Goal: Information Seeking & Learning: Learn about a topic

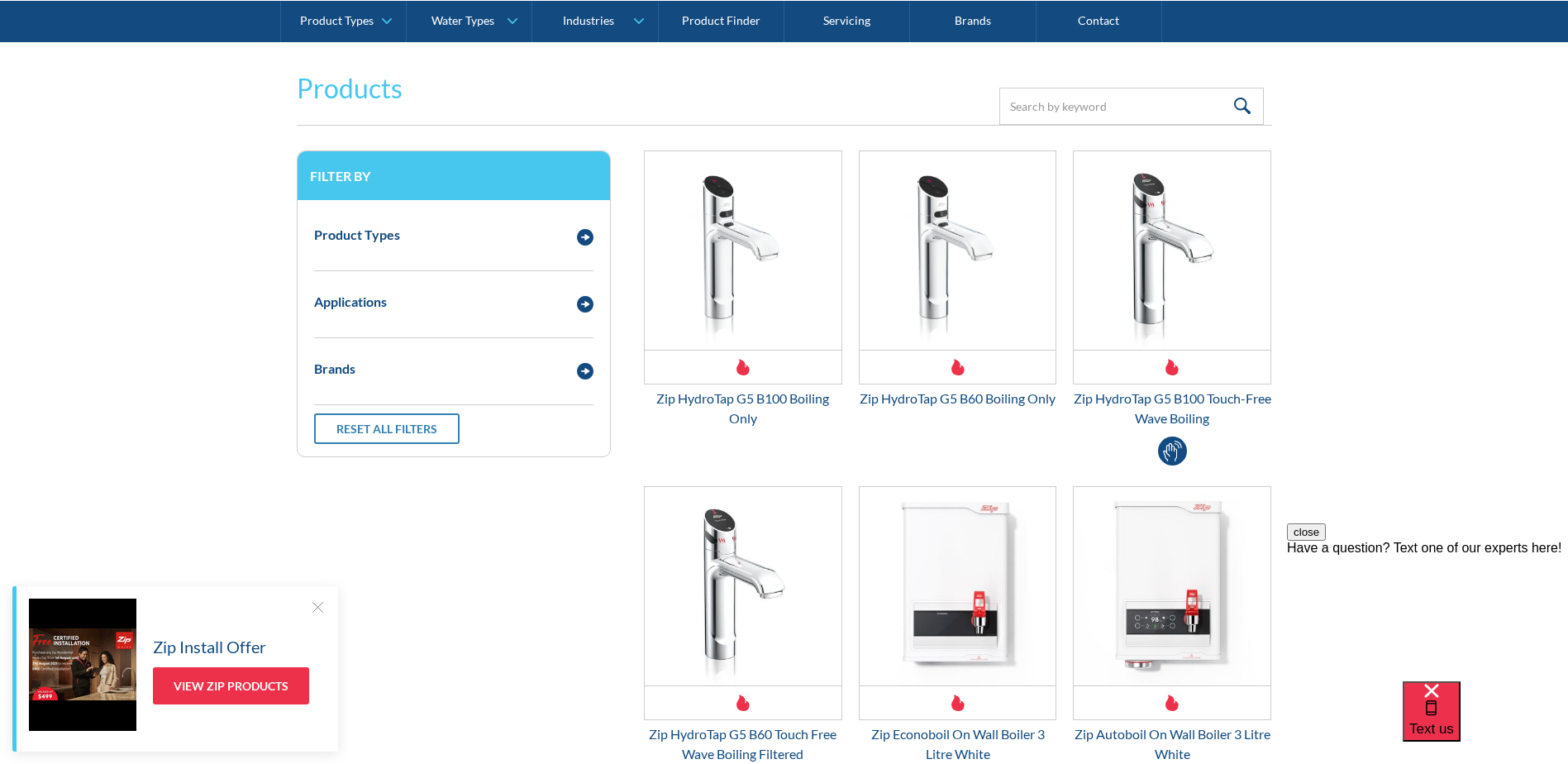
scroll to position [496, 0]
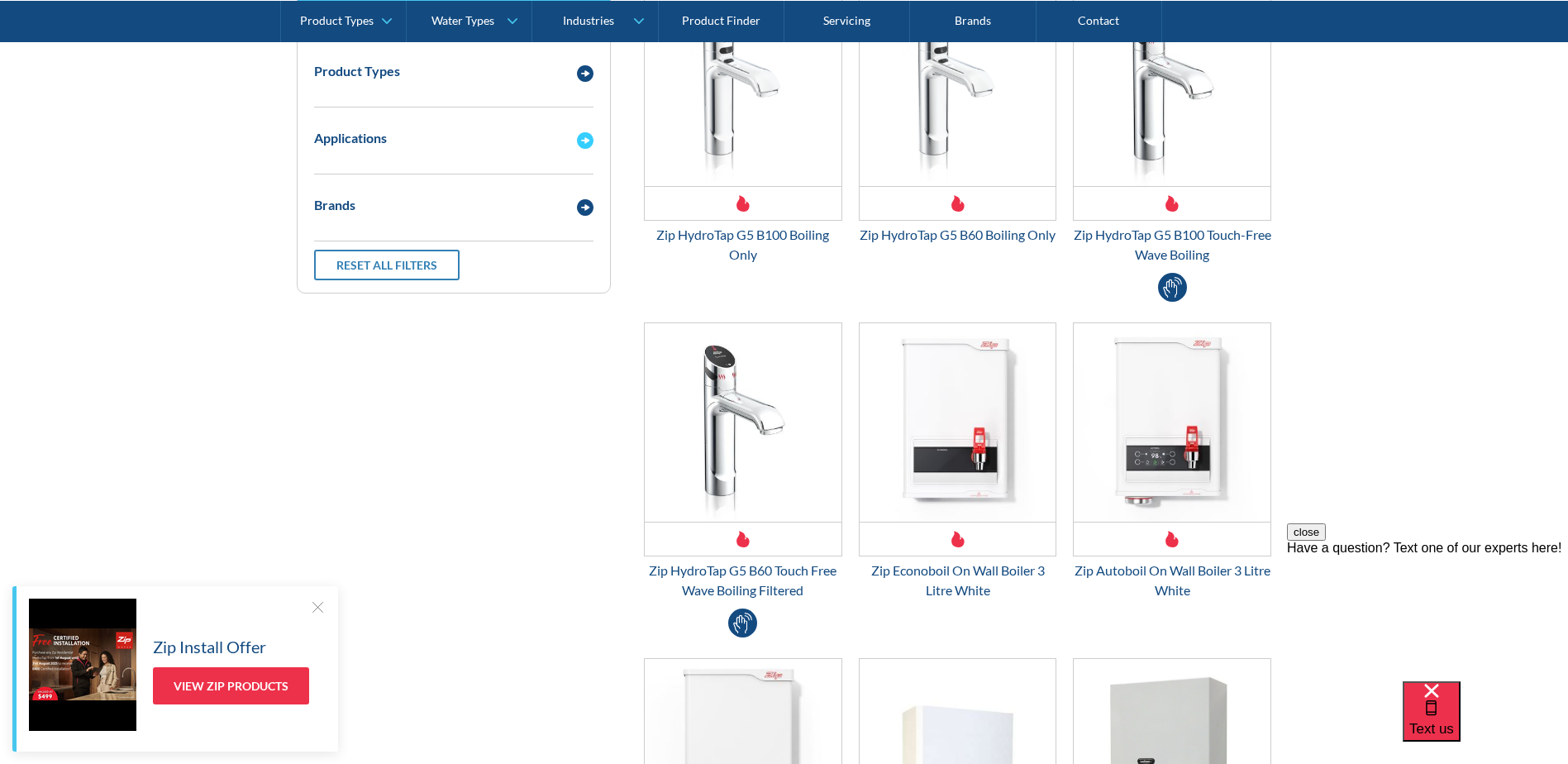
click at [577, 144] on img "Email Form 3" at bounding box center [585, 141] width 16 height 16
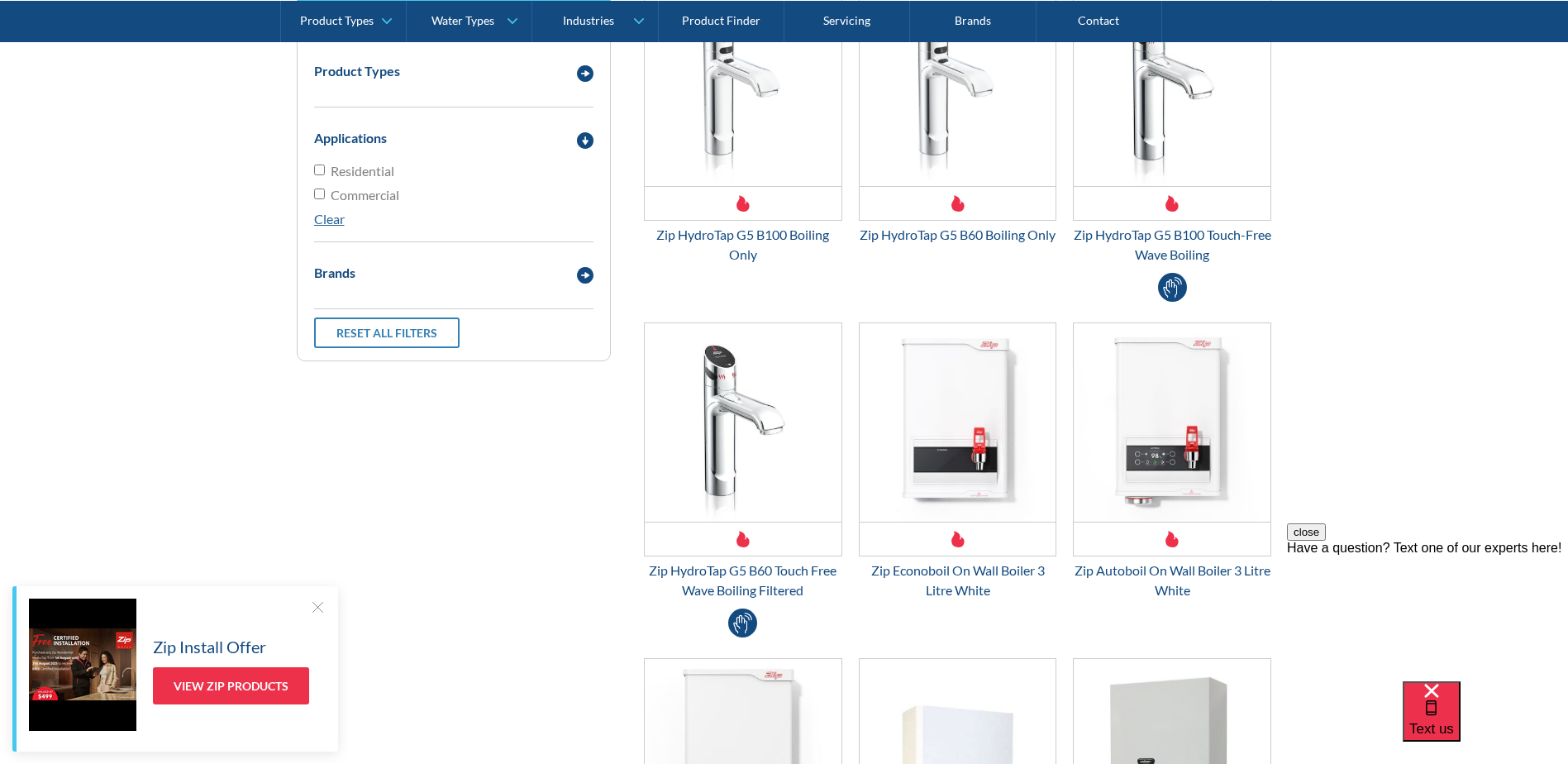
click at [322, 175] on input "Commercial" at bounding box center [319, 170] width 11 height 11
checkbox input "true"
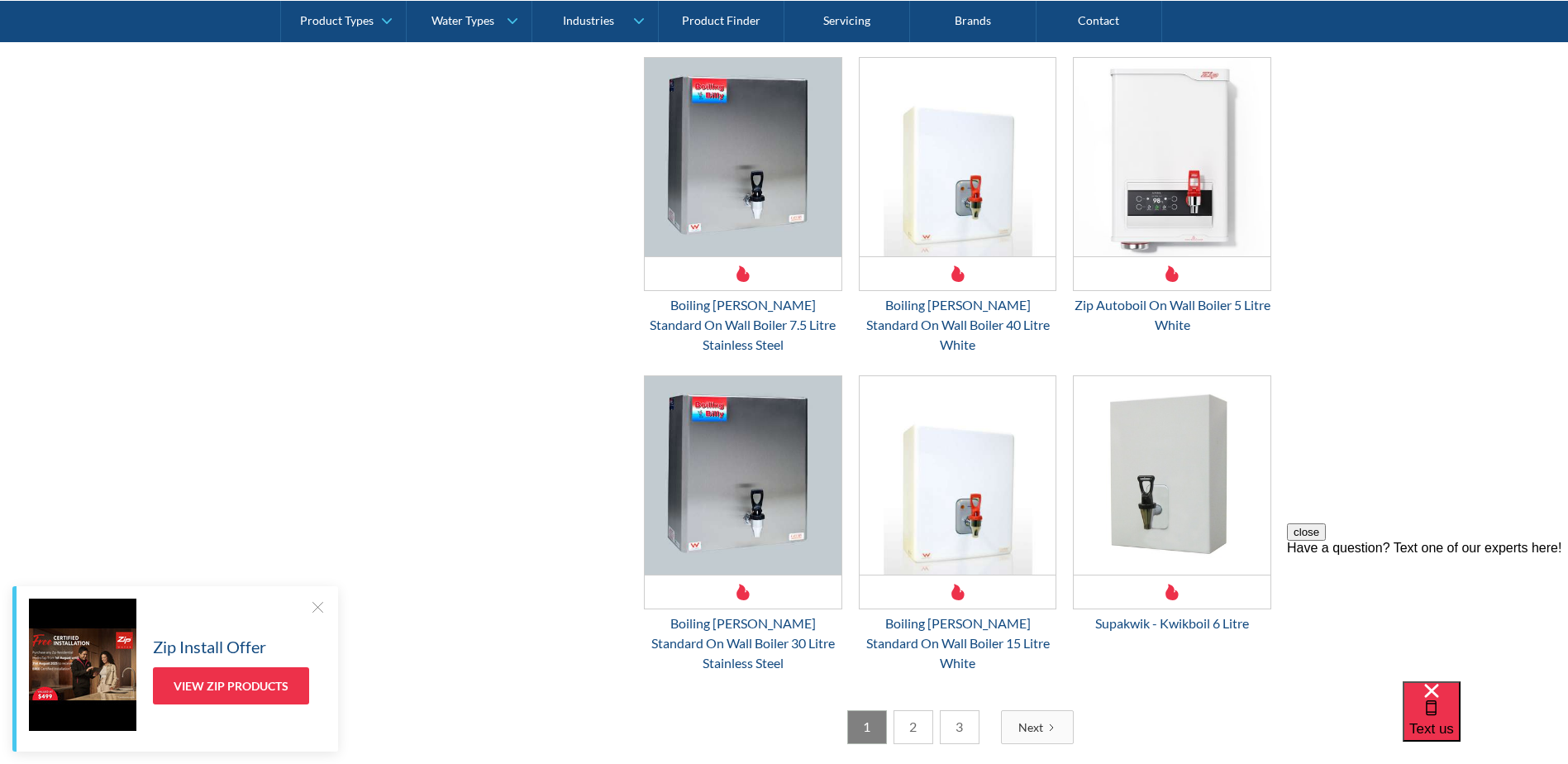
scroll to position [2452, 0]
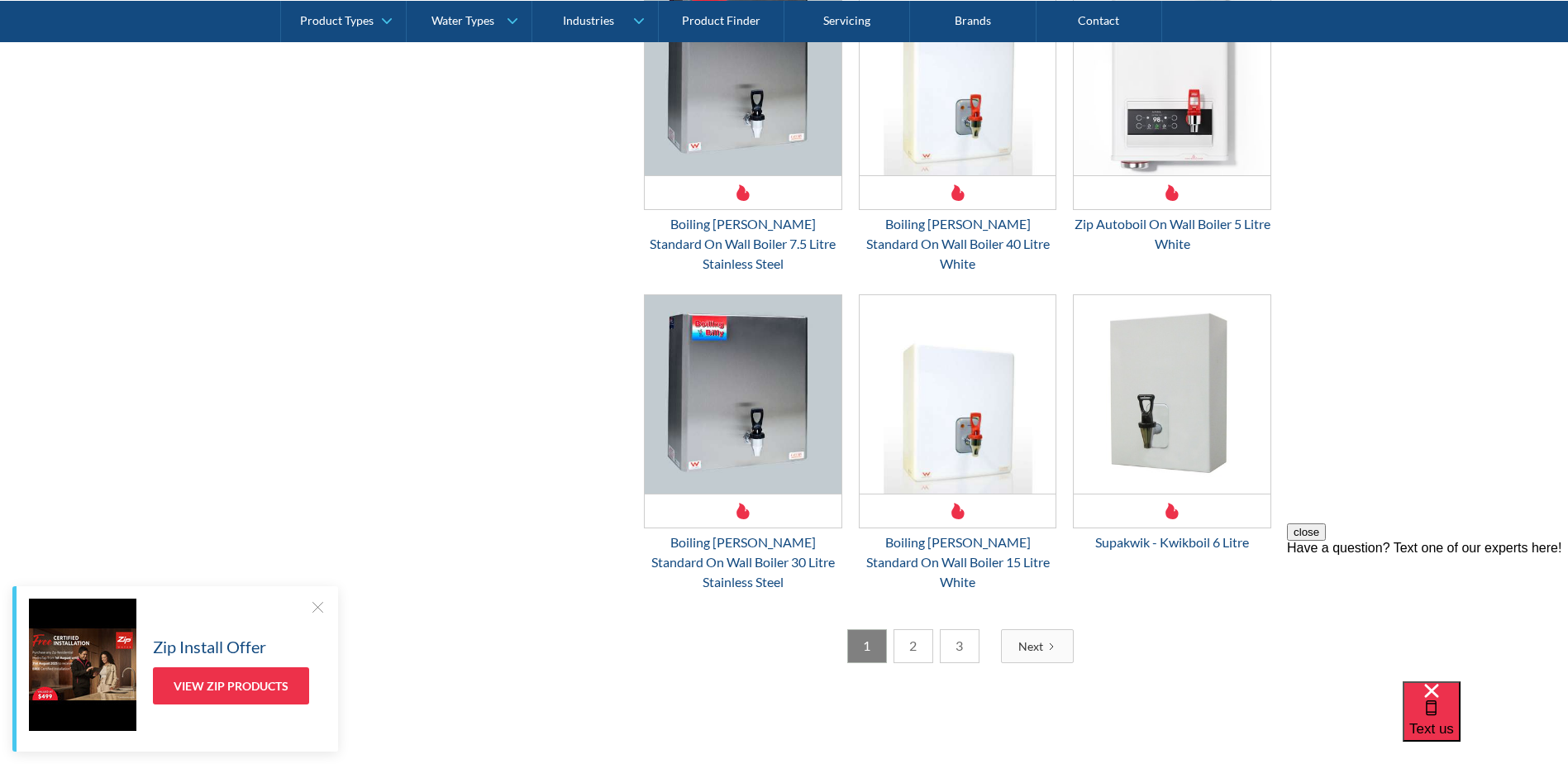
click at [1045, 629] on link "Next" at bounding box center [1037, 647] width 73 height 34
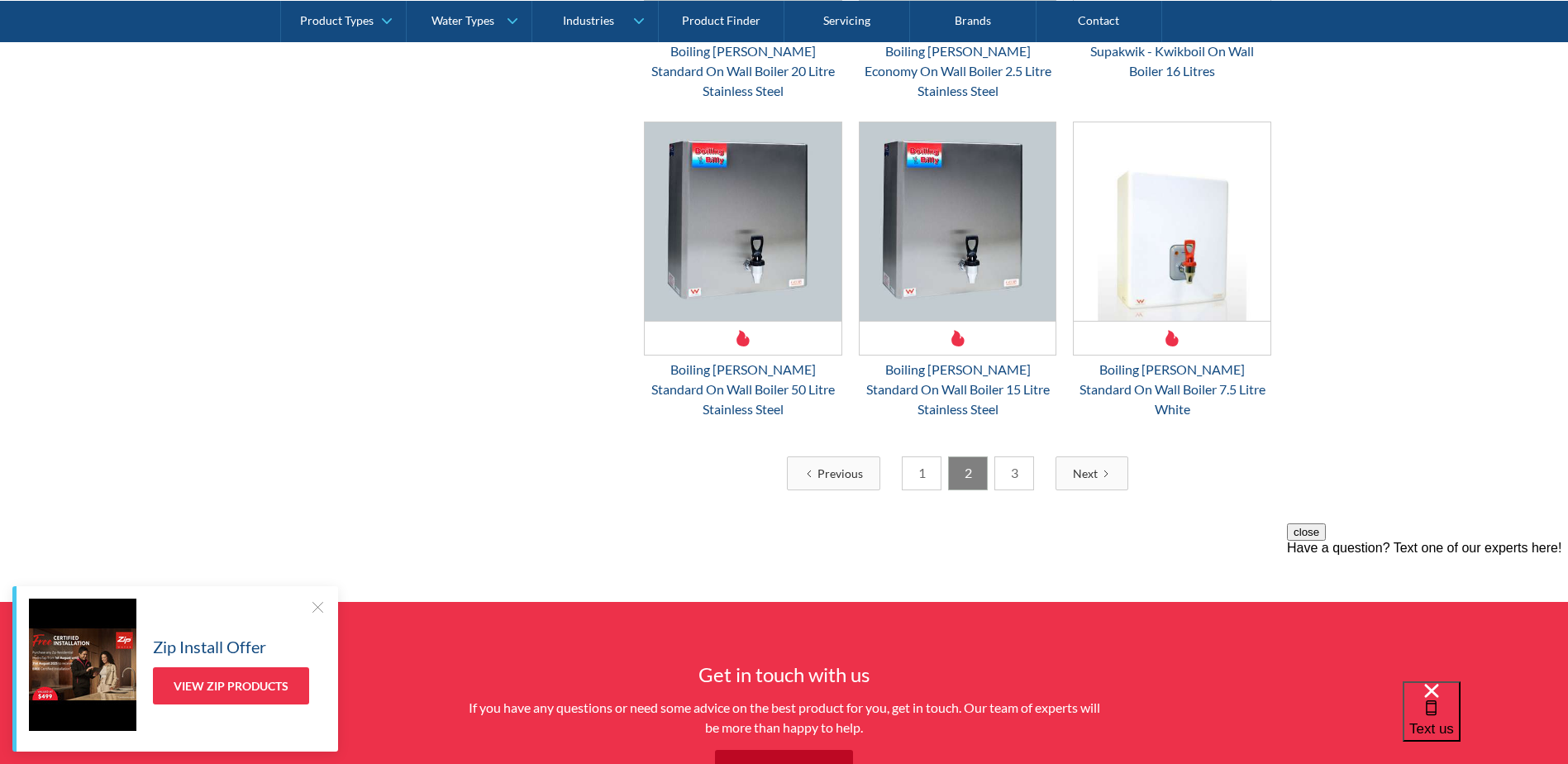
scroll to position [2618, 0]
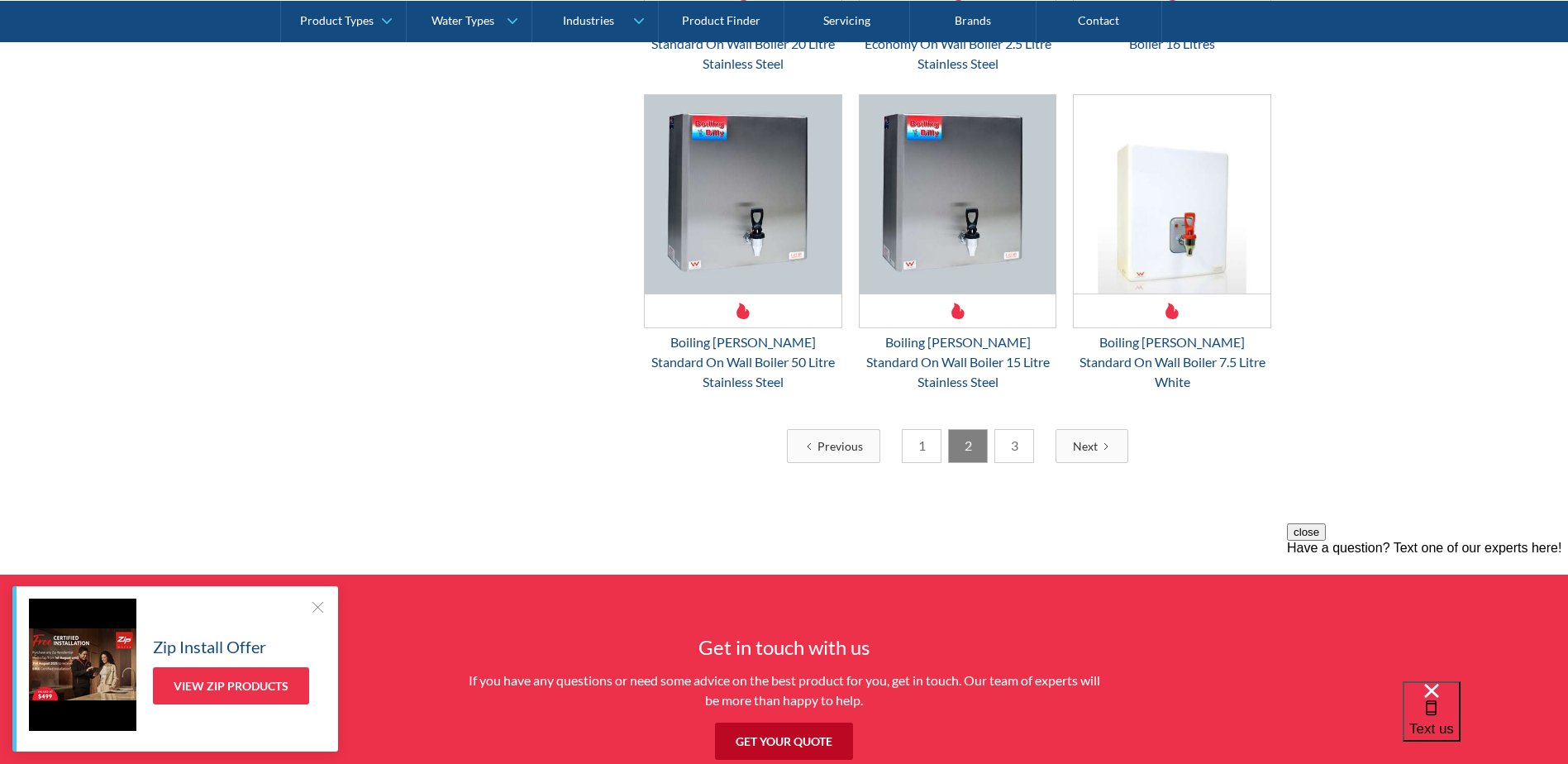
click at [1068, 430] on link "Next" at bounding box center [1092, 447] width 73 height 34
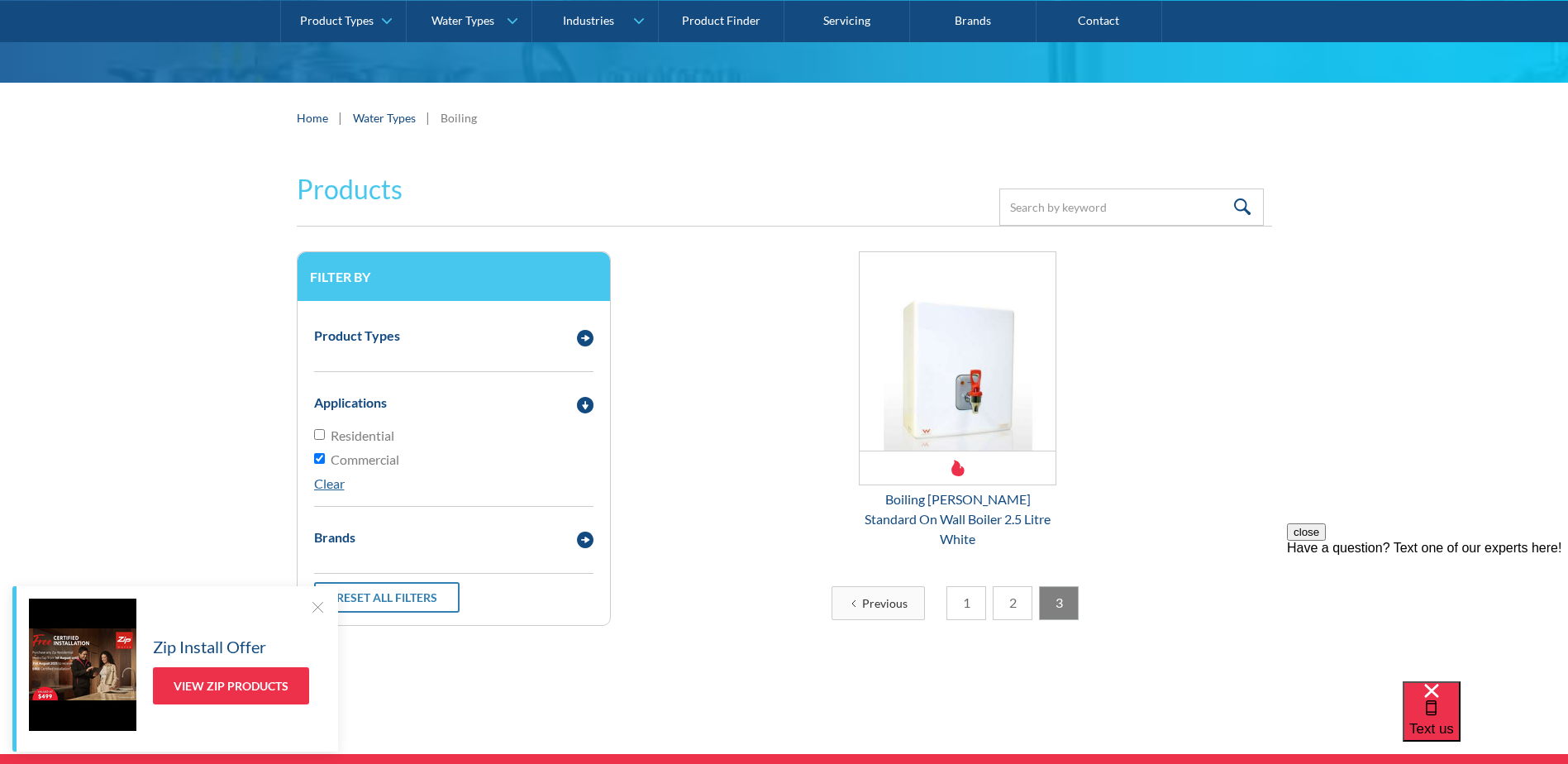
scroll to position [54, 0]
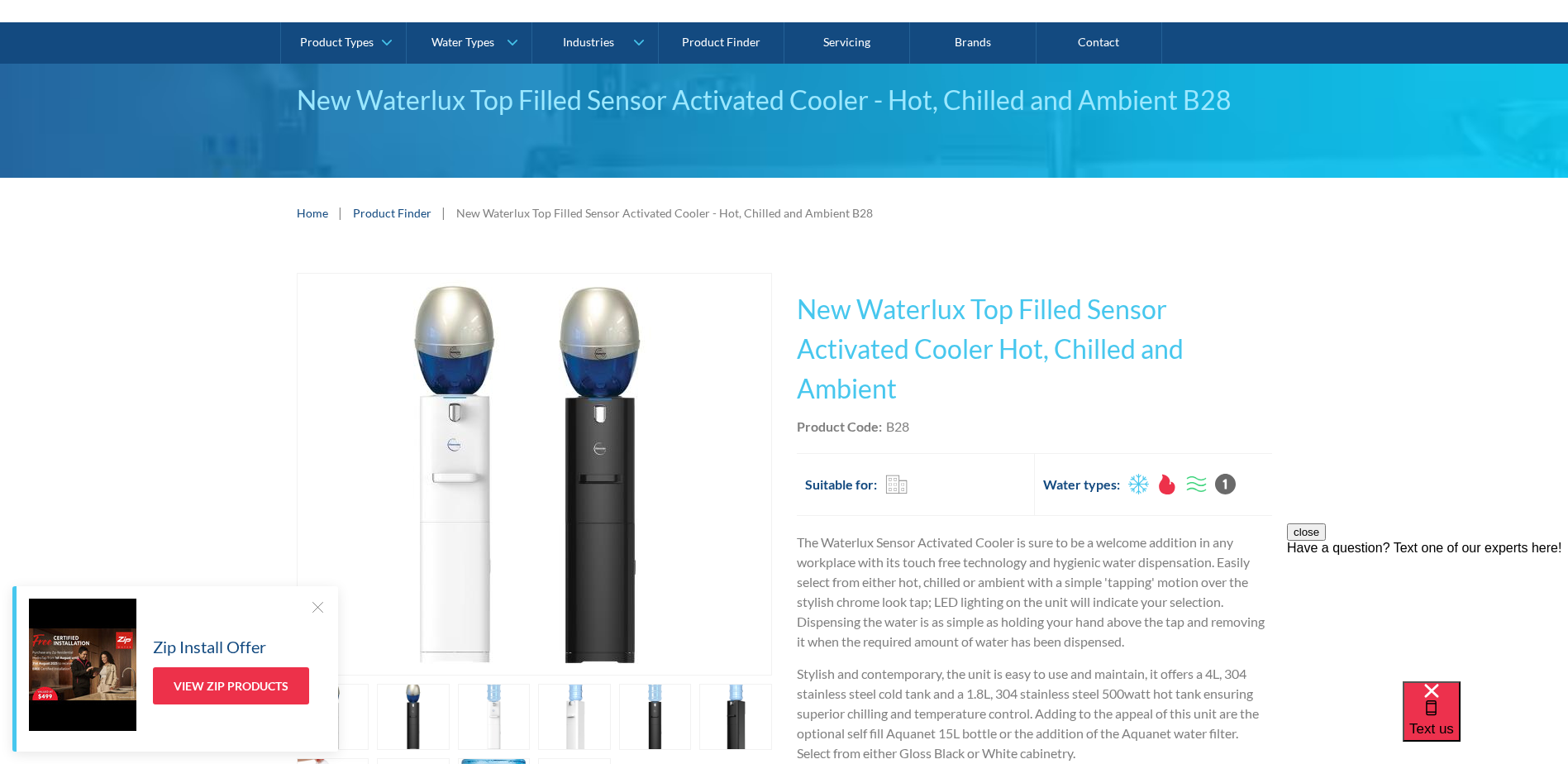
scroll to position [248, 0]
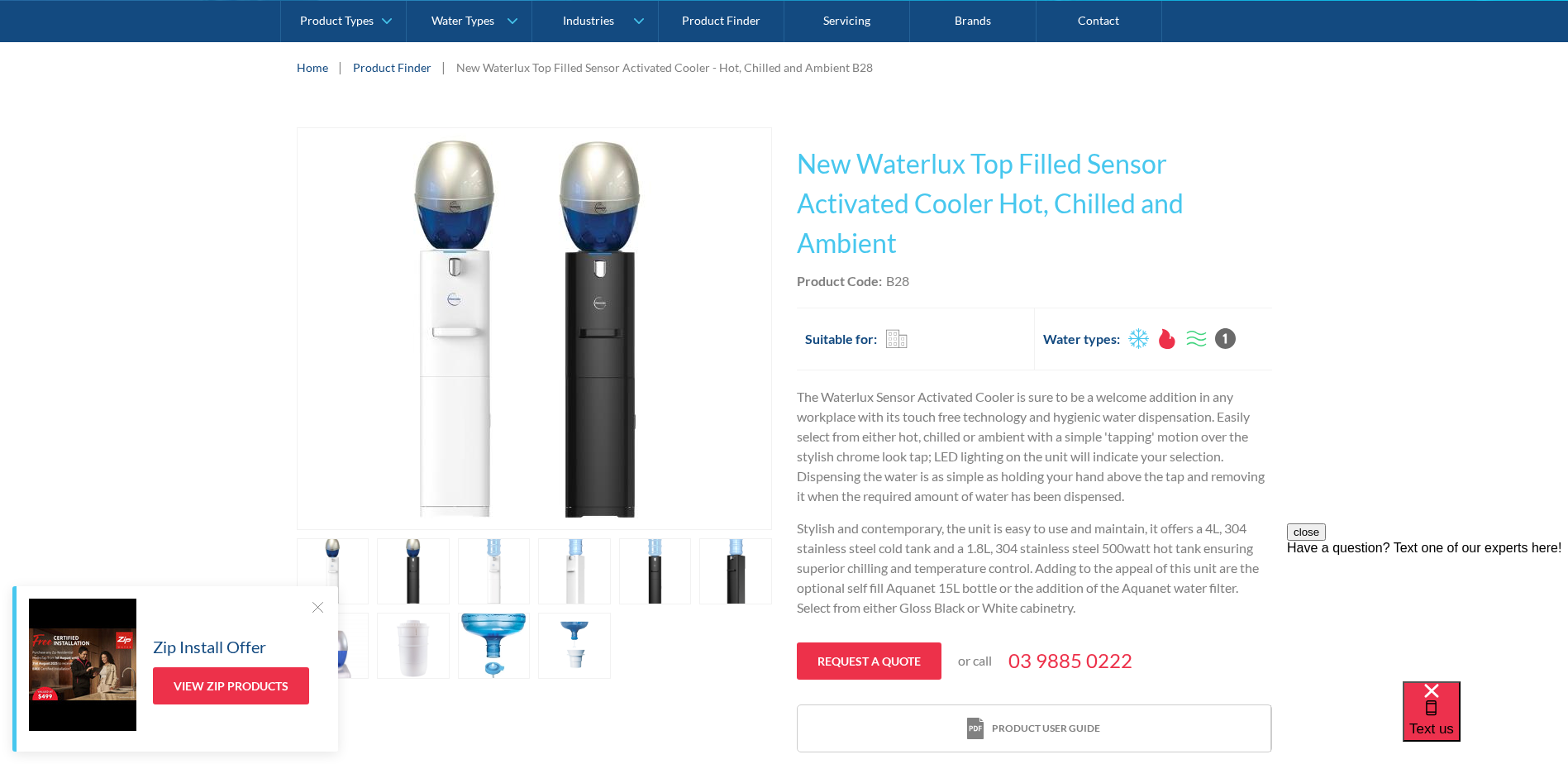
click at [369, 604] on link "open lightbox" at bounding box center [333, 571] width 73 height 66
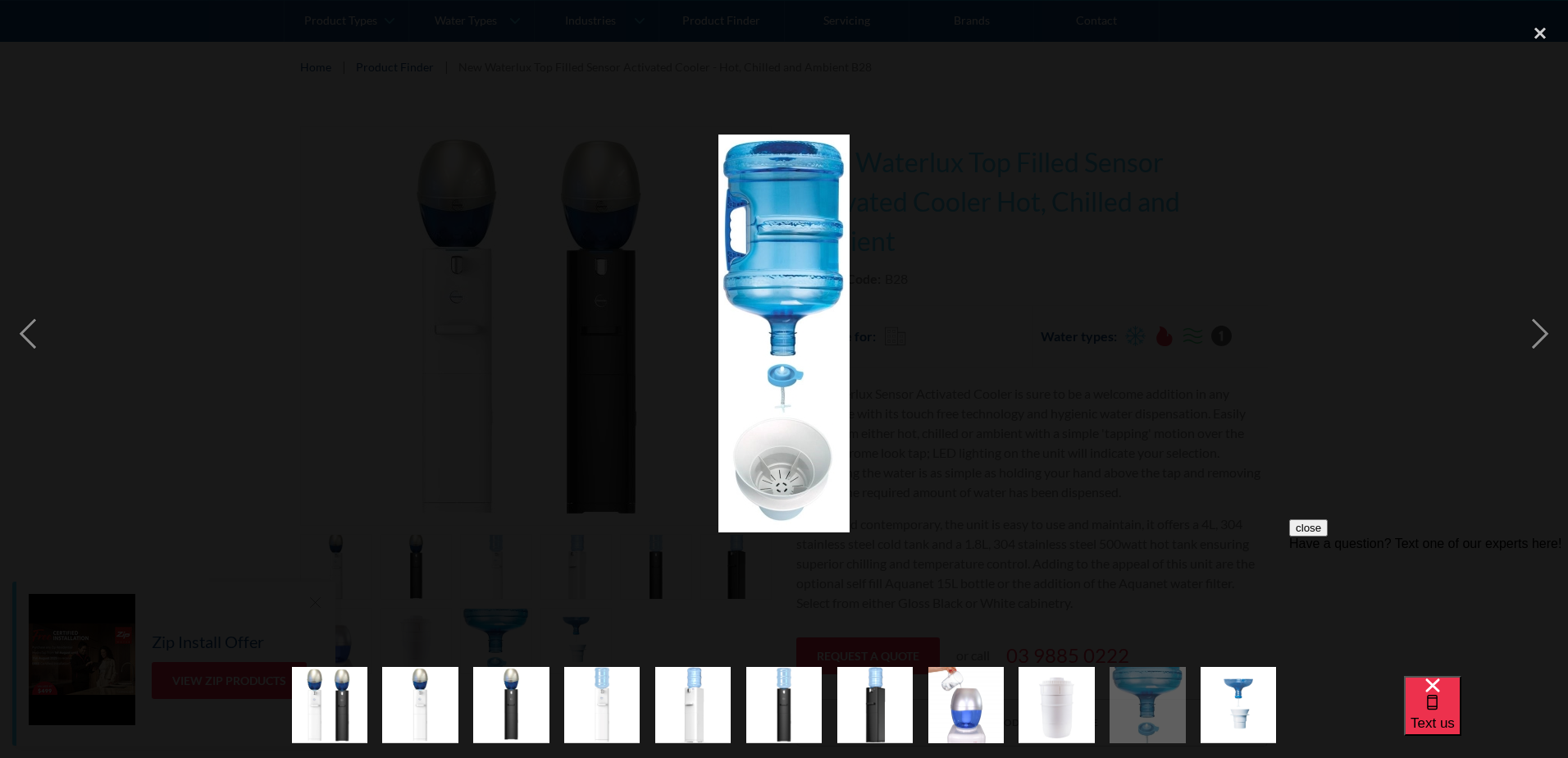
click at [951, 714] on img "show item 8 of 11" at bounding box center [966, 705] width 76 height 101
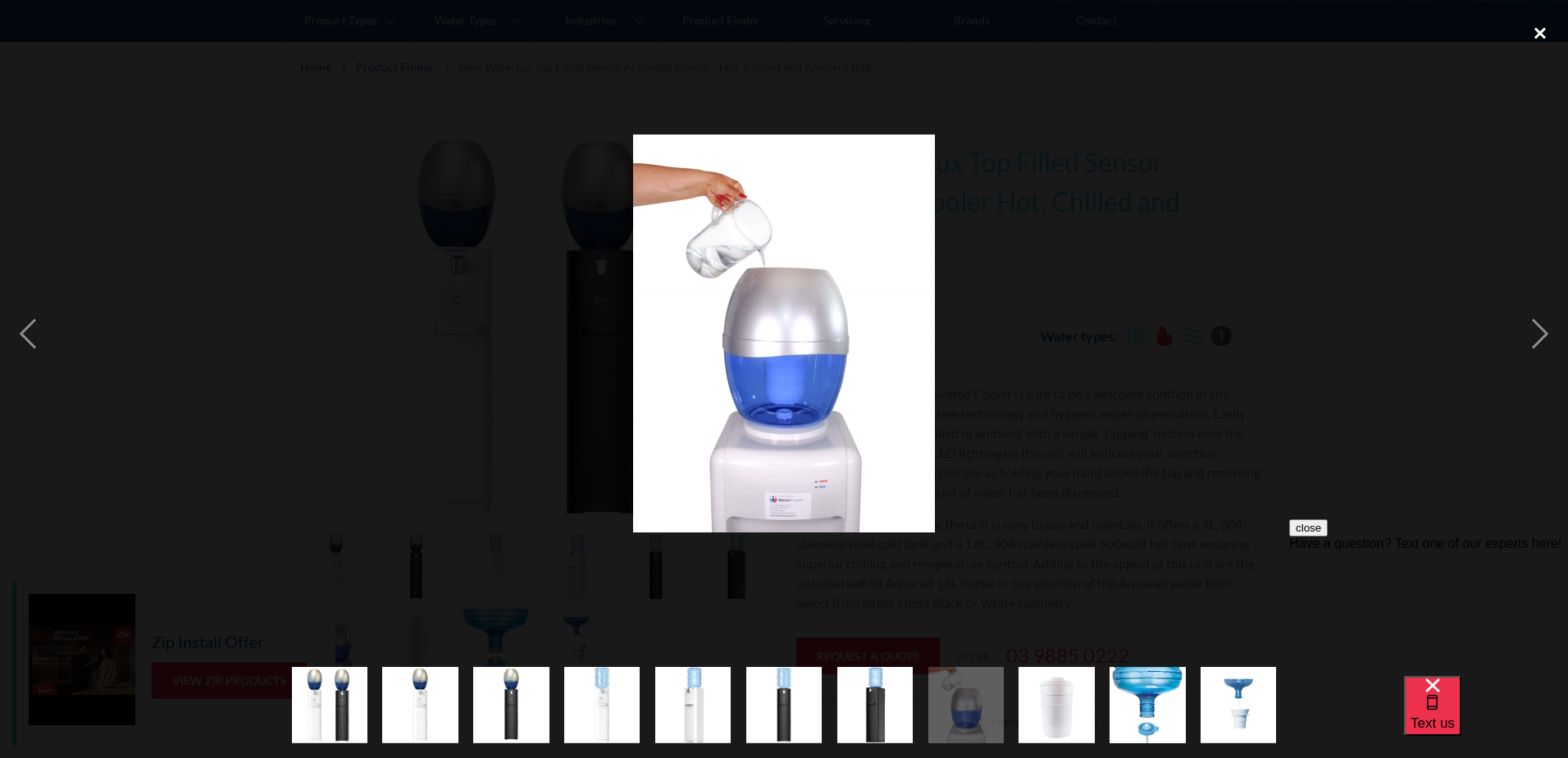
click at [1538, 44] on div "close lightbox" at bounding box center [1540, 33] width 56 height 36
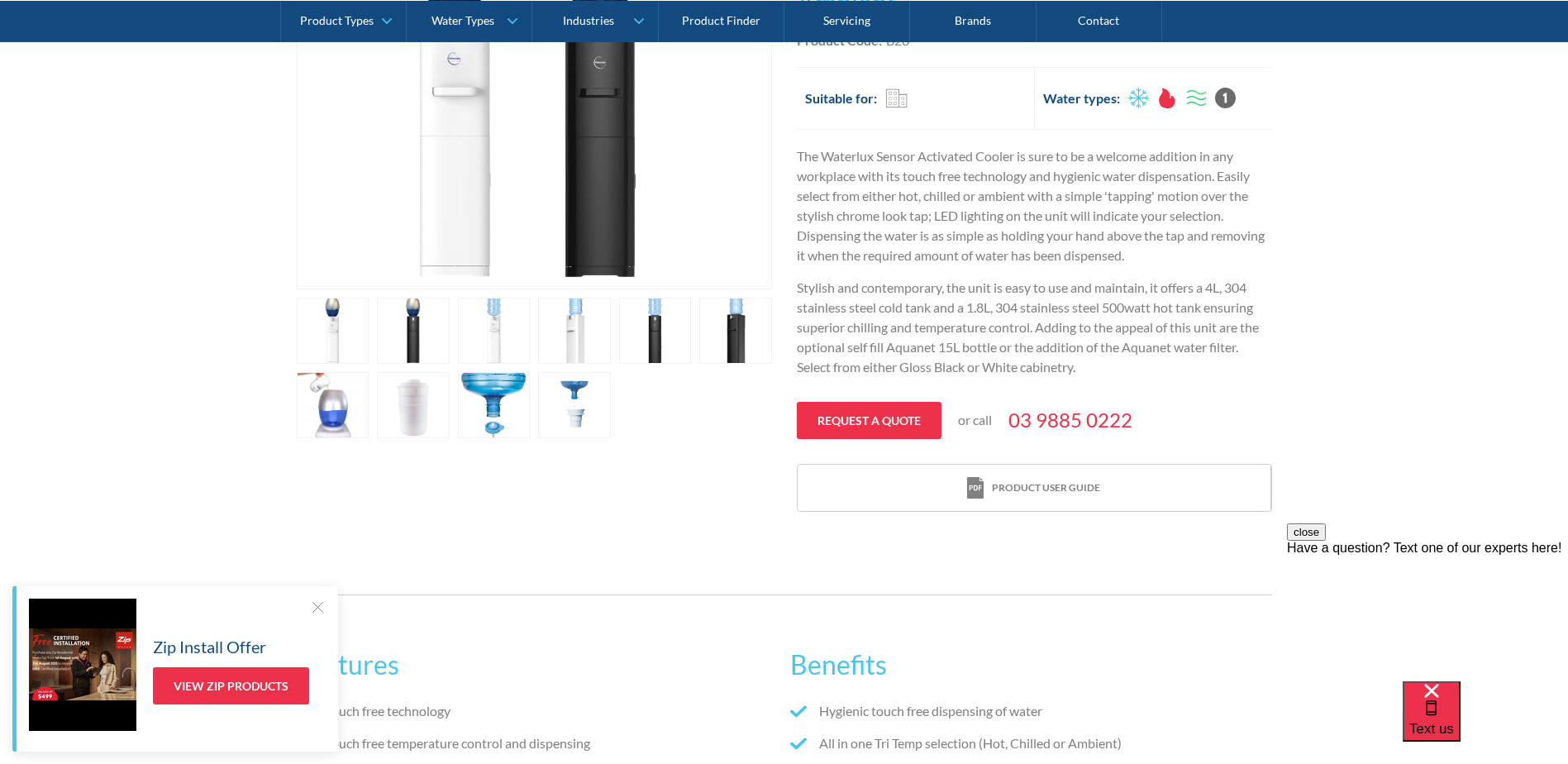
scroll to position [496, 0]
